Goal: Use online tool/utility: Utilize a website feature to perform a specific function

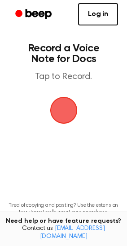
click at [59, 103] on span "button" at bounding box center [63, 110] width 27 height 27
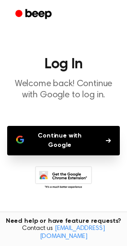
click at [60, 135] on button "Continue with Google" at bounding box center [63, 141] width 112 height 30
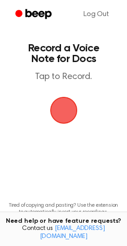
click at [55, 99] on span "button" at bounding box center [63, 110] width 33 height 33
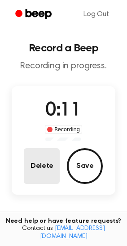
click at [46, 165] on button "Delete" at bounding box center [42, 167] width 36 height 36
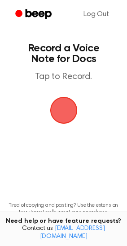
click at [70, 101] on span "button" at bounding box center [63, 110] width 25 height 25
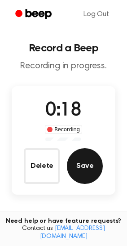
click at [84, 168] on button "Save" at bounding box center [85, 167] width 36 height 36
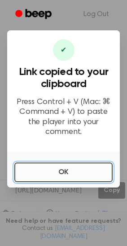
click at [63, 175] on button "OK" at bounding box center [63, 173] width 98 height 20
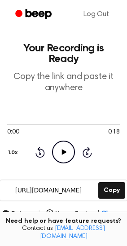
click at [60, 149] on icon "Play Audio" at bounding box center [63, 152] width 23 height 23
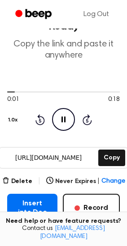
scroll to position [99, 0]
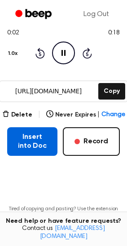
click at [21, 128] on button "Insert into Doc" at bounding box center [32, 141] width 50 height 29
click at [54, 127] on button "Insert into Doc" at bounding box center [32, 141] width 50 height 29
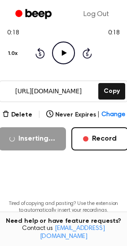
click at [68, 81] on input "[URL][DOMAIN_NAME]" at bounding box center [48, 91] width 96 height 20
